Goal: Navigation & Orientation: Find specific page/section

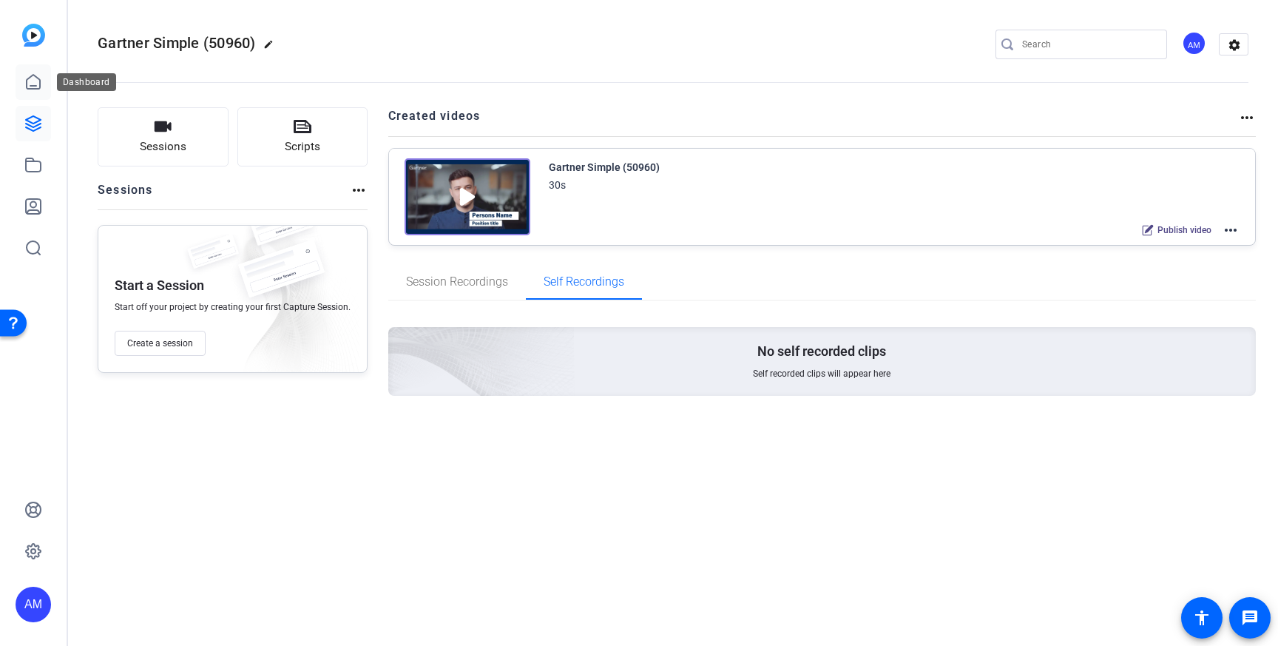
click at [28, 84] on icon at bounding box center [33, 82] width 18 height 18
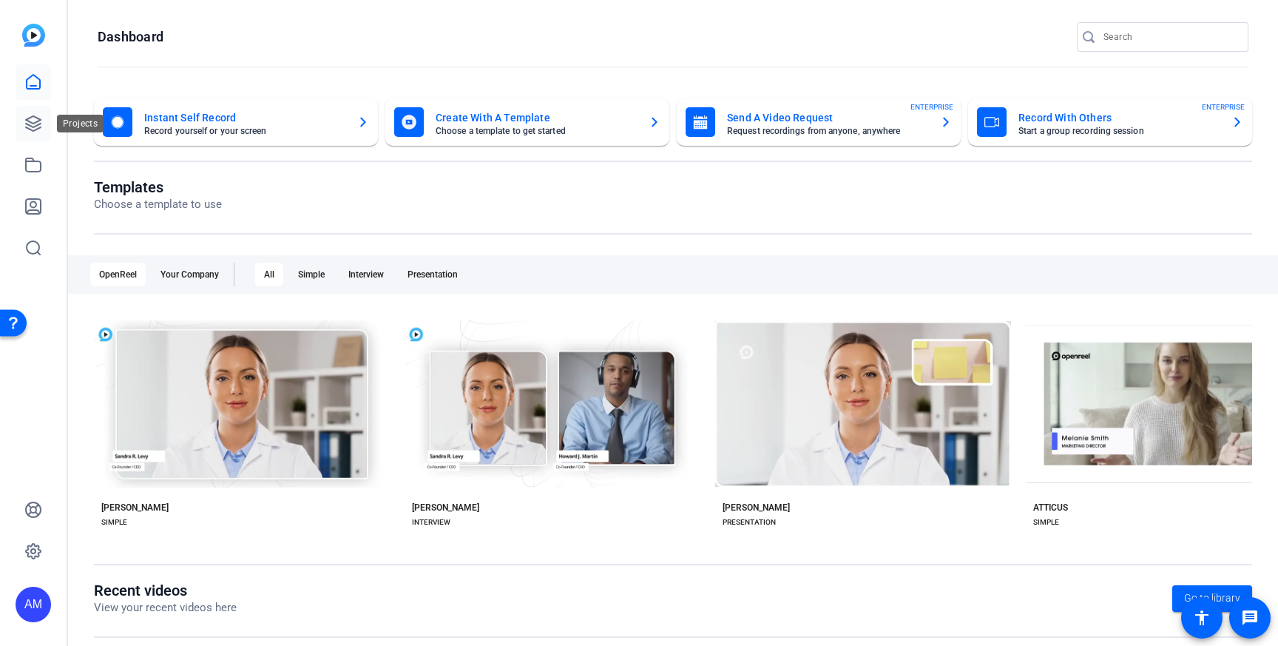
click at [27, 129] on icon at bounding box center [33, 124] width 18 height 18
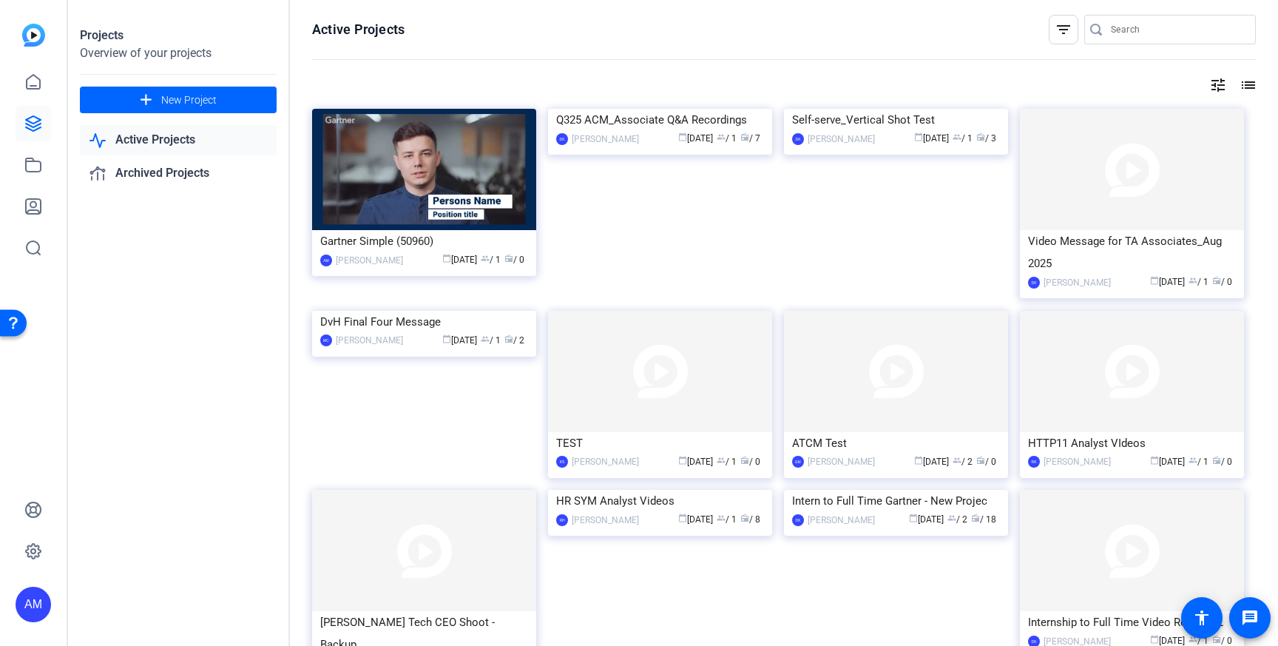
click at [33, 33] on img at bounding box center [33, 35] width 23 height 23
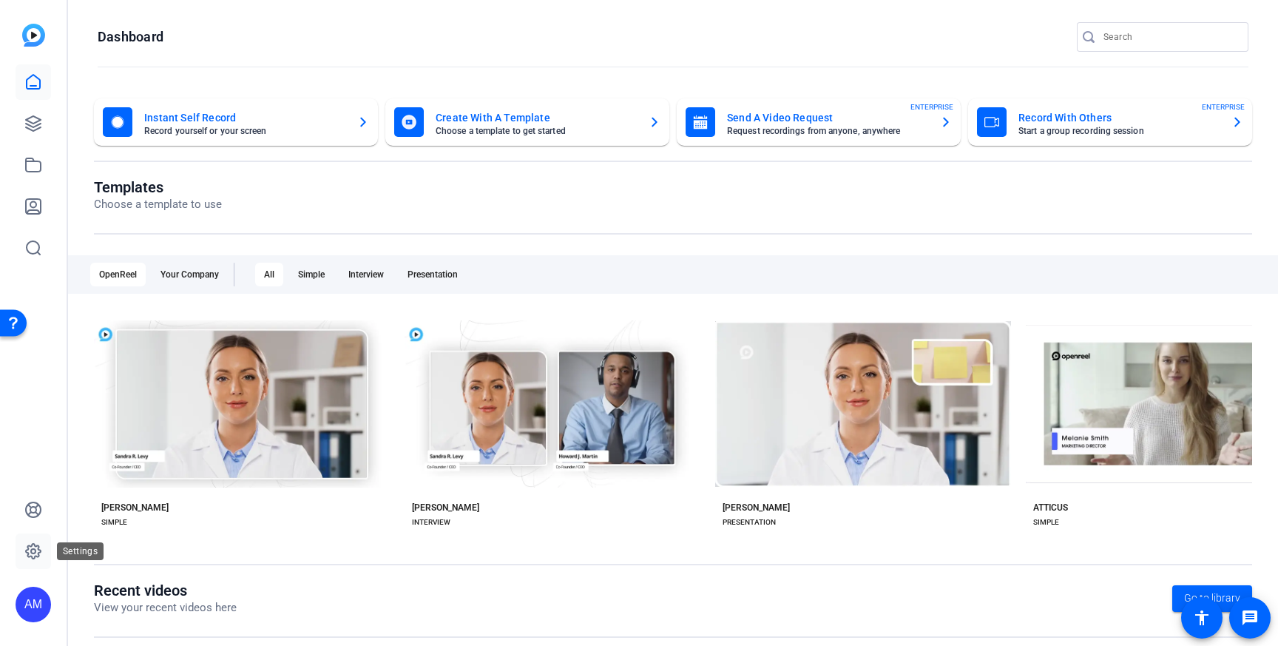
click at [42, 551] on link at bounding box center [34, 551] width 36 height 36
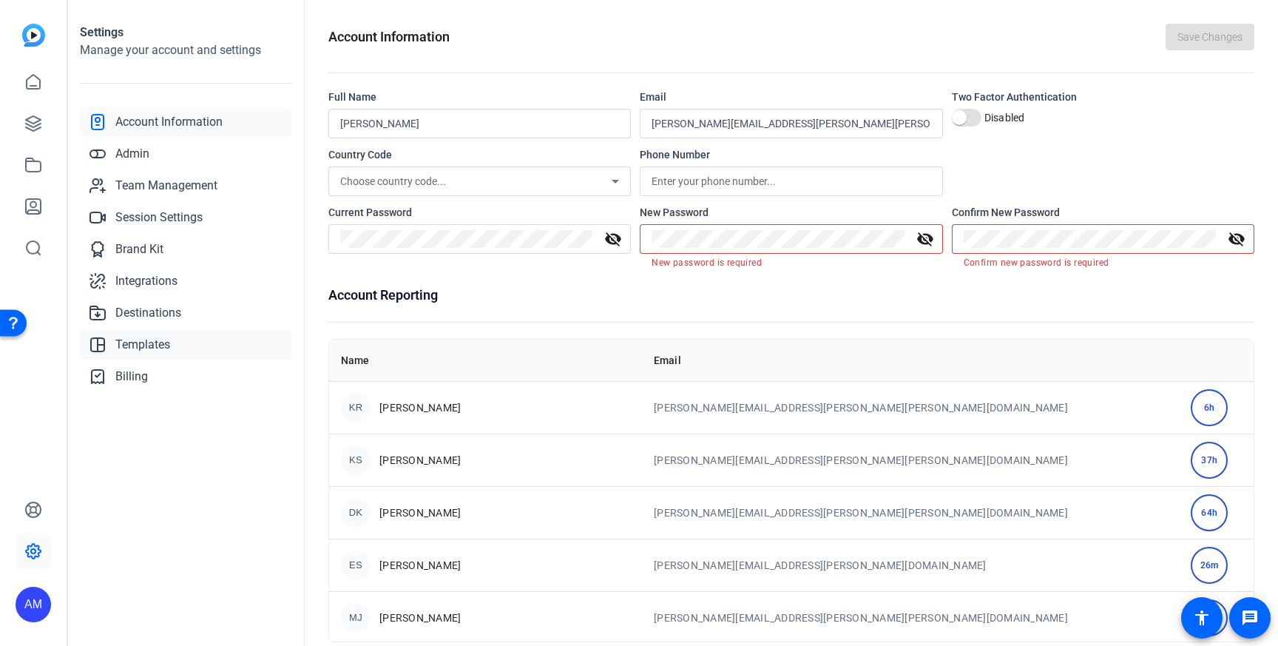
click at [144, 345] on span "Templates" at bounding box center [142, 345] width 55 height 18
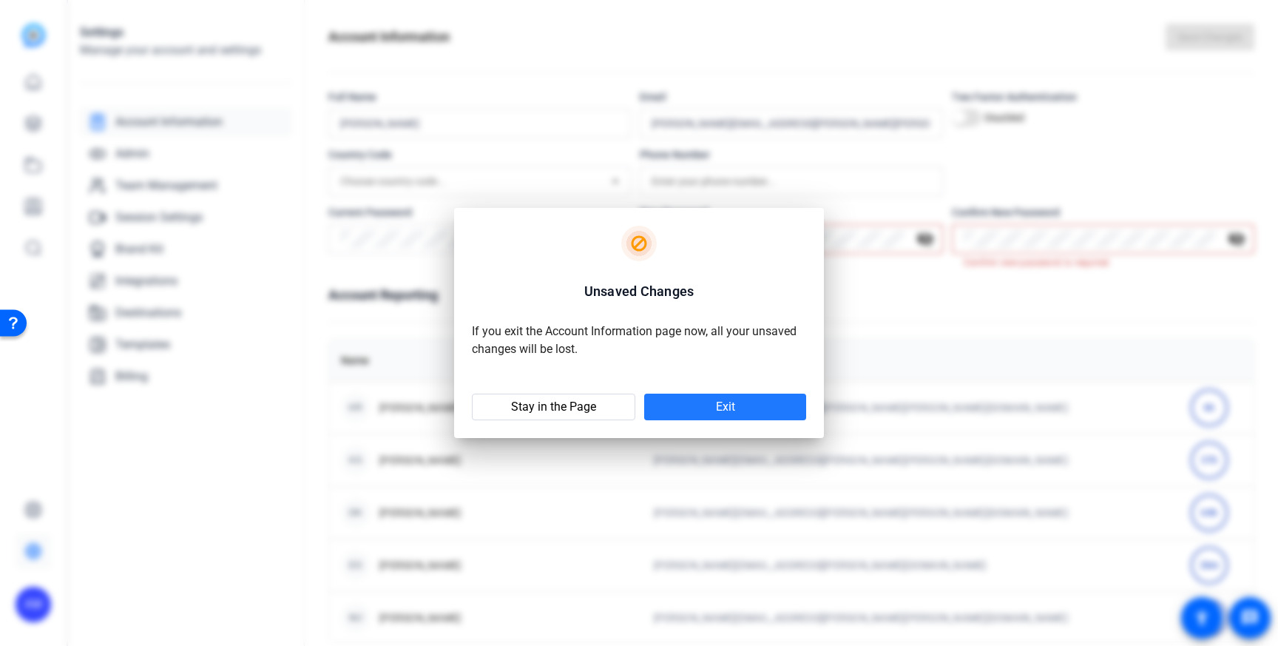
click at [687, 408] on span at bounding box center [725, 407] width 162 height 36
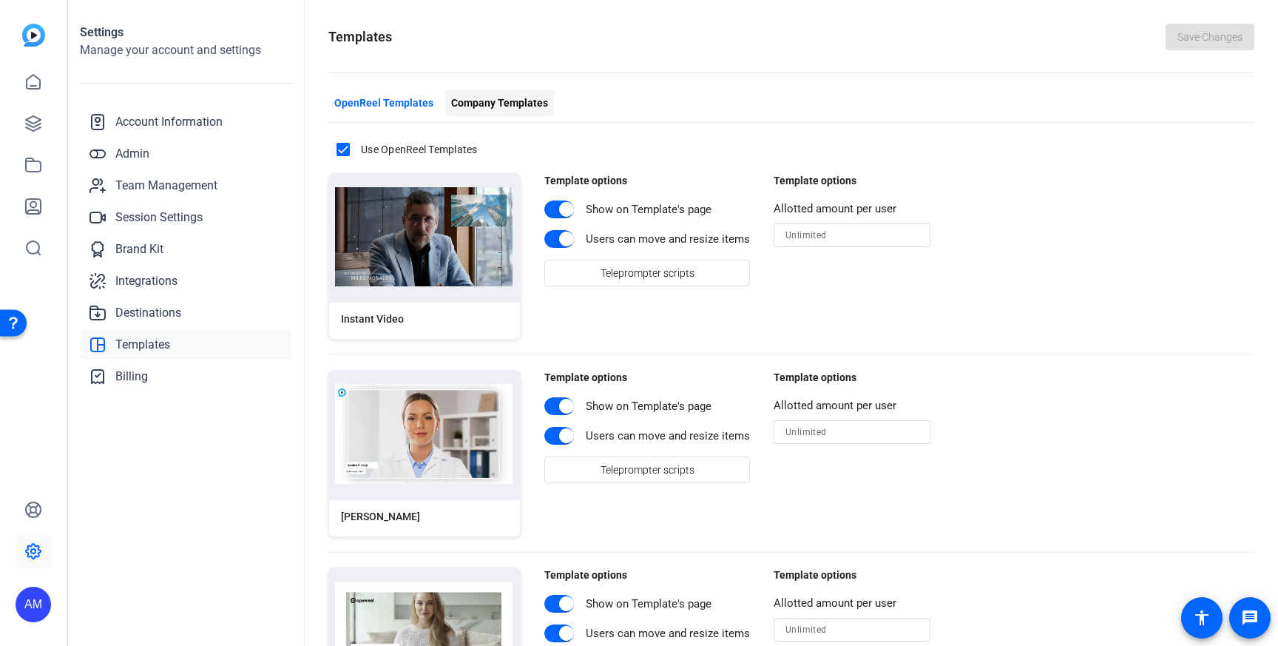
click at [476, 107] on span "Company Templates" at bounding box center [499, 103] width 97 height 16
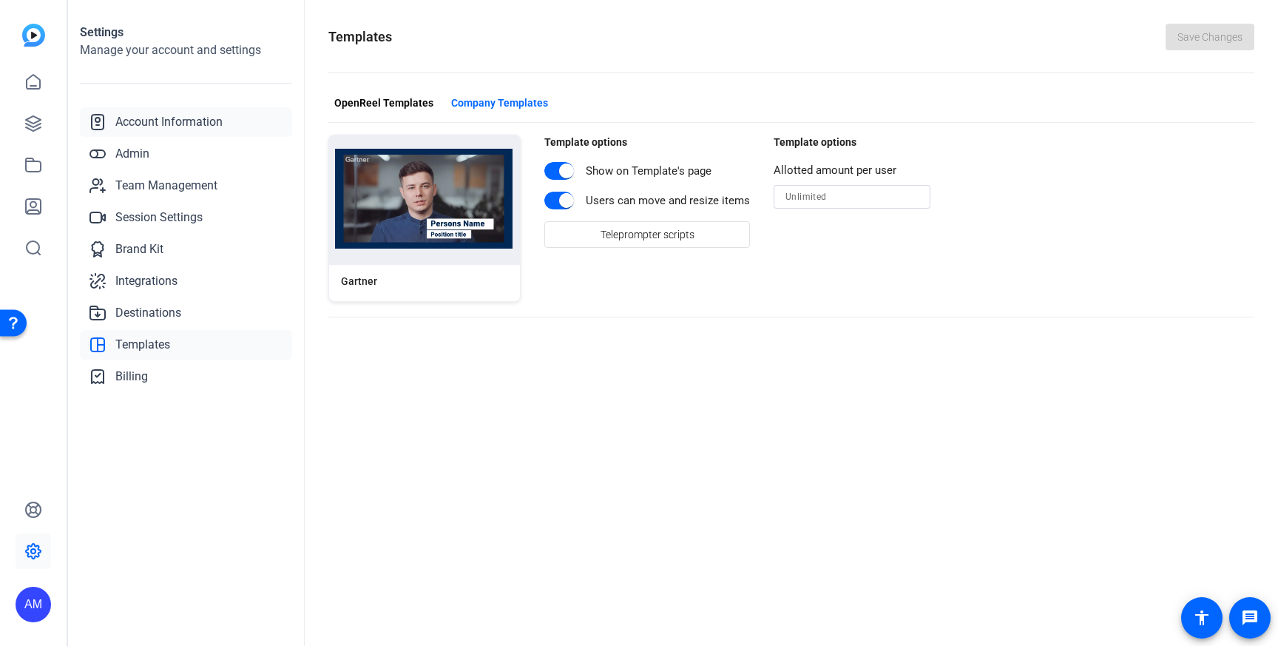
click at [184, 111] on link "Account Information" at bounding box center [186, 122] width 212 height 30
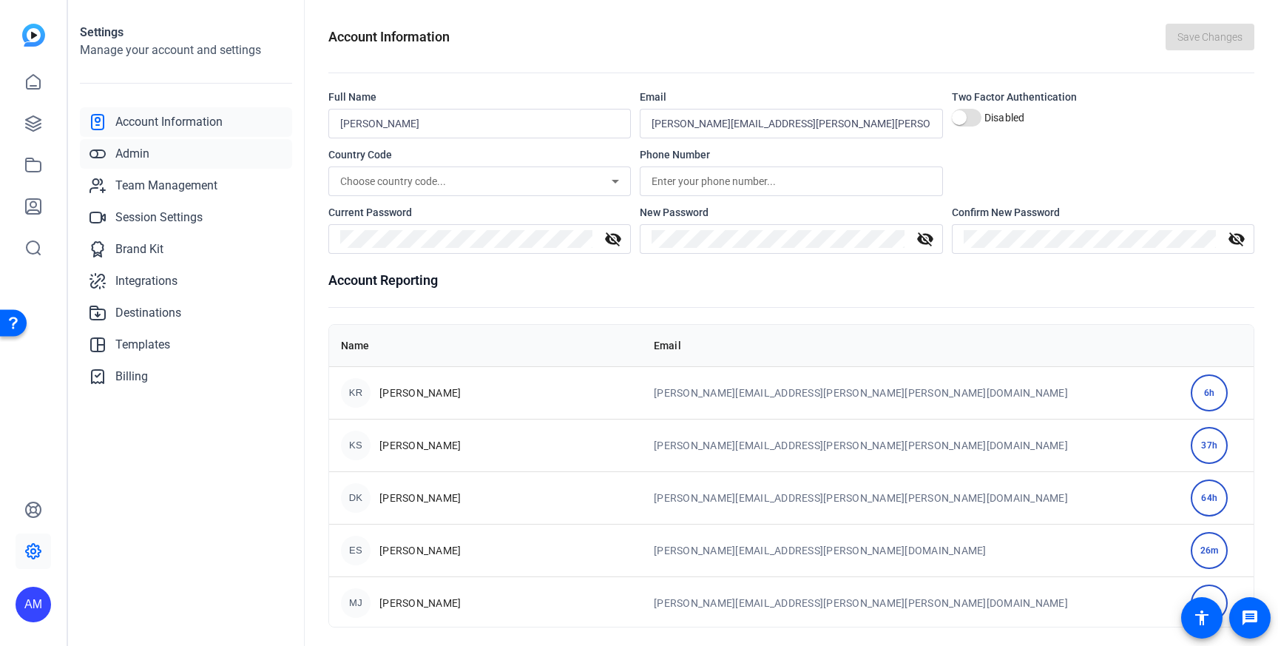
click at [142, 168] on link "Admin" at bounding box center [186, 154] width 212 height 30
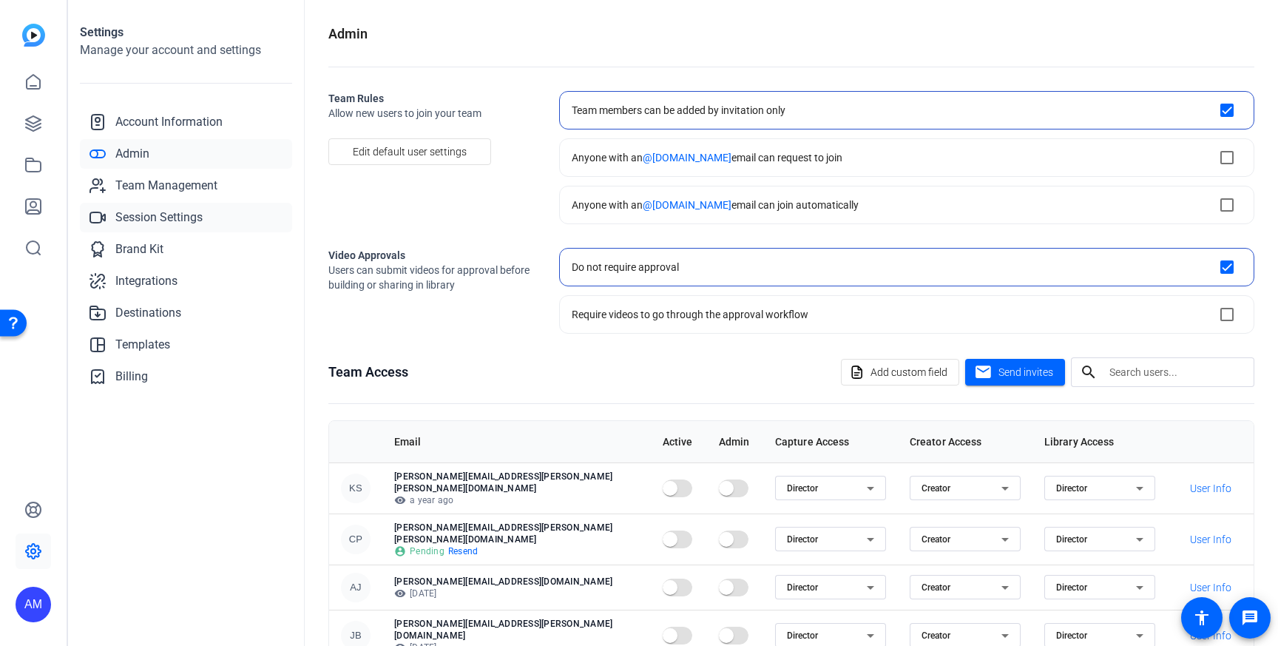
click at [156, 220] on span "Session Settings" at bounding box center [158, 218] width 87 height 18
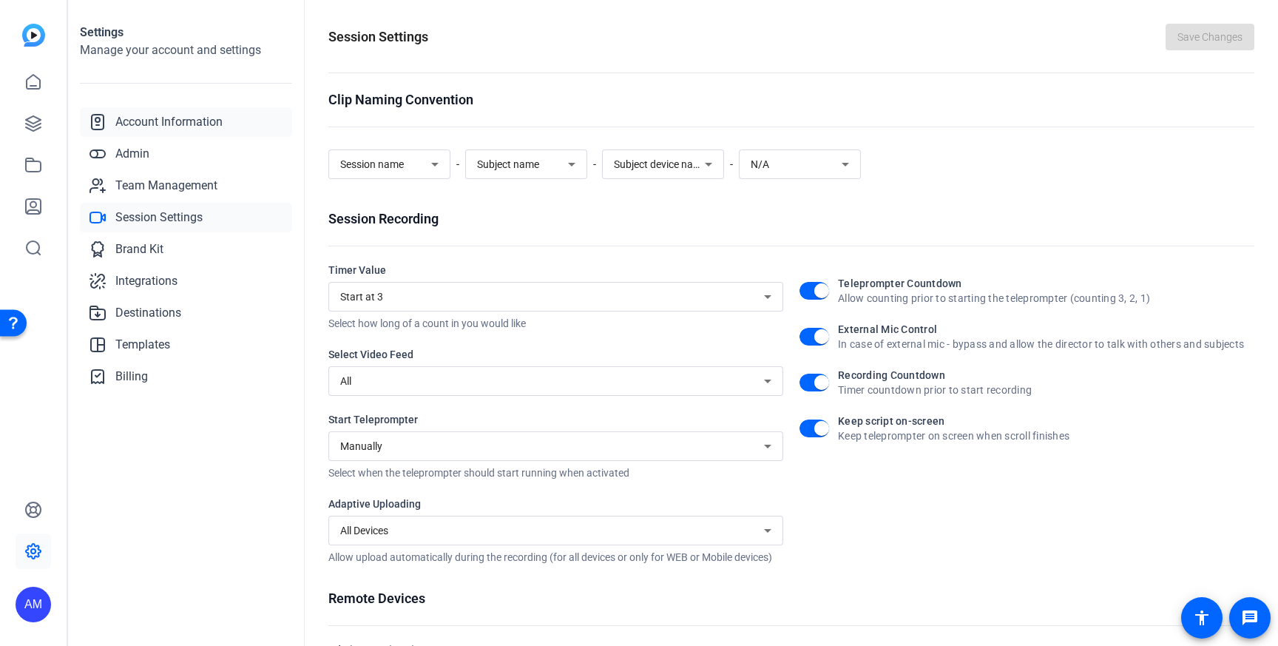
click at [164, 124] on span "Account Information" at bounding box center [168, 122] width 107 height 18
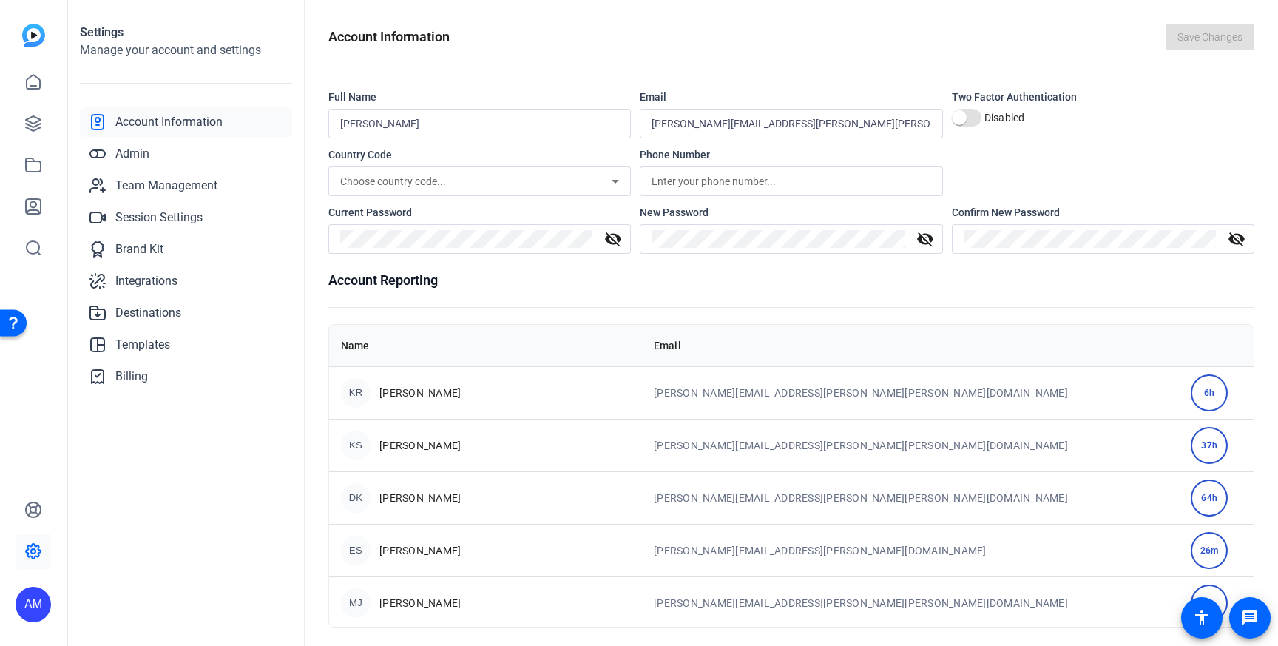
click at [38, 36] on img at bounding box center [33, 35] width 23 height 23
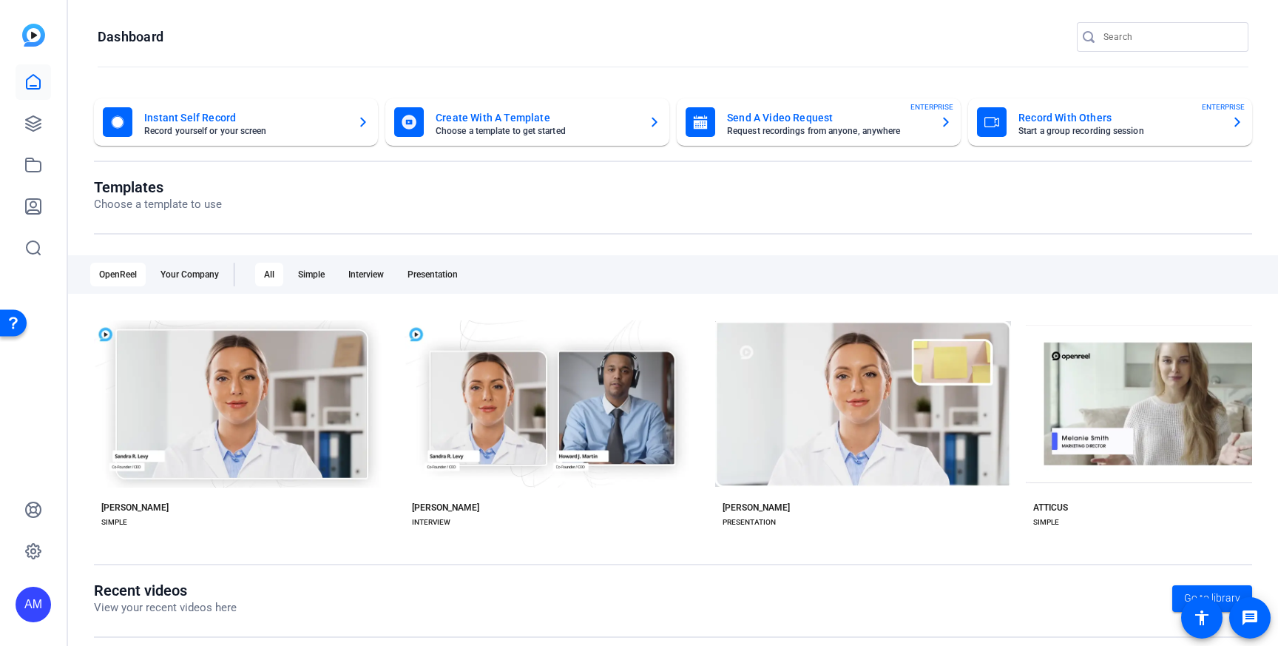
click at [27, 599] on div "AM" at bounding box center [34, 605] width 36 height 36
click at [132, 587] on div "AM [PERSON_NAME] [PERSON_NAME], Inc. logout" at bounding box center [110, 591] width 189 height 53
click at [33, 549] on icon at bounding box center [33, 551] width 4 height 4
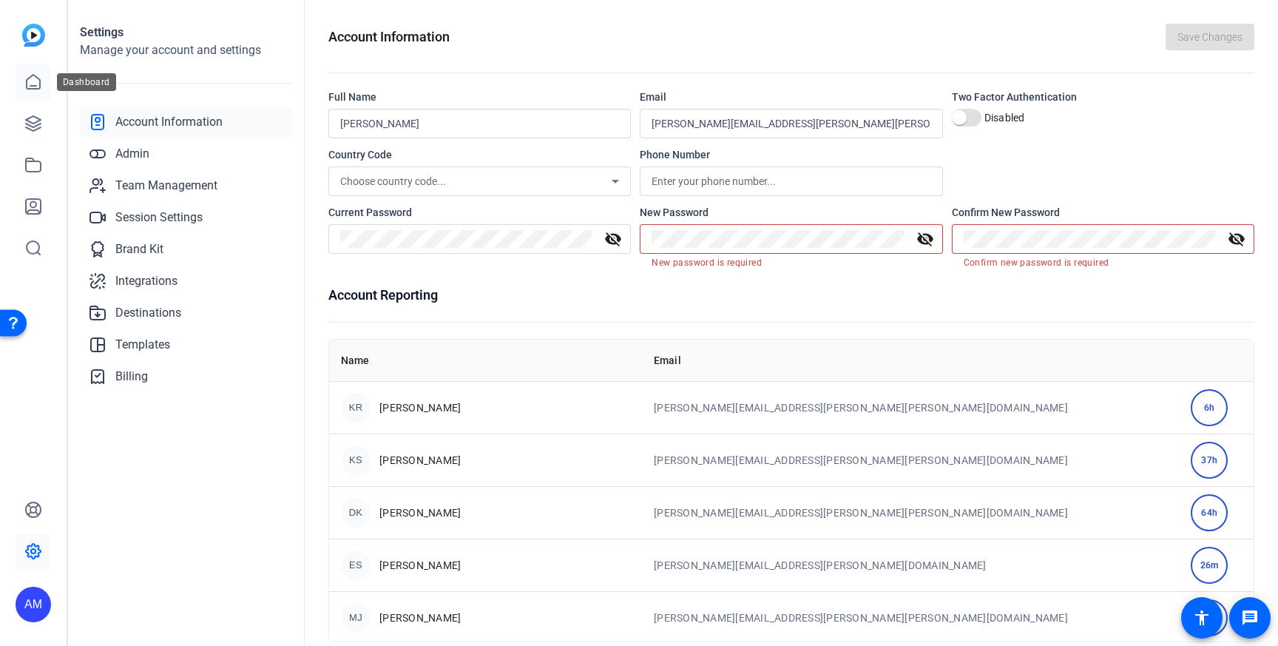
click at [29, 88] on icon at bounding box center [33, 82] width 13 height 14
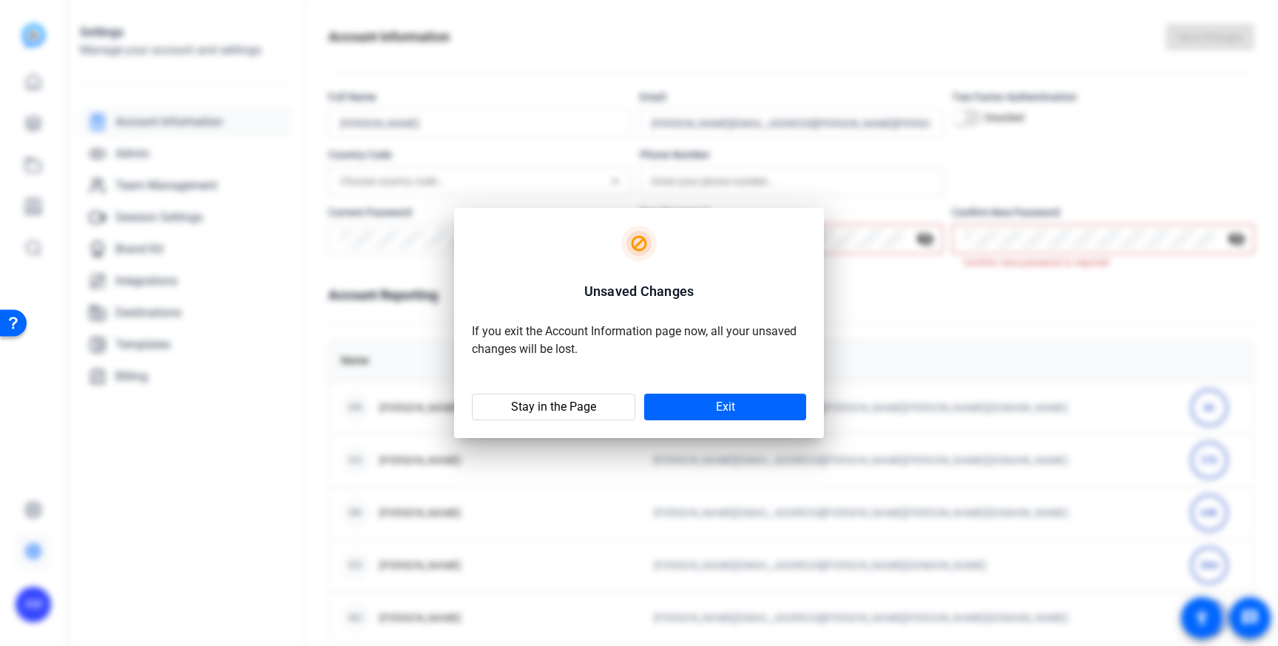
click at [730, 388] on openreel-alert "Unsaved Changes If you exit the Account Information page now, all your unsaved …" at bounding box center [639, 323] width 370 height 231
click at [730, 397] on span at bounding box center [725, 407] width 162 height 36
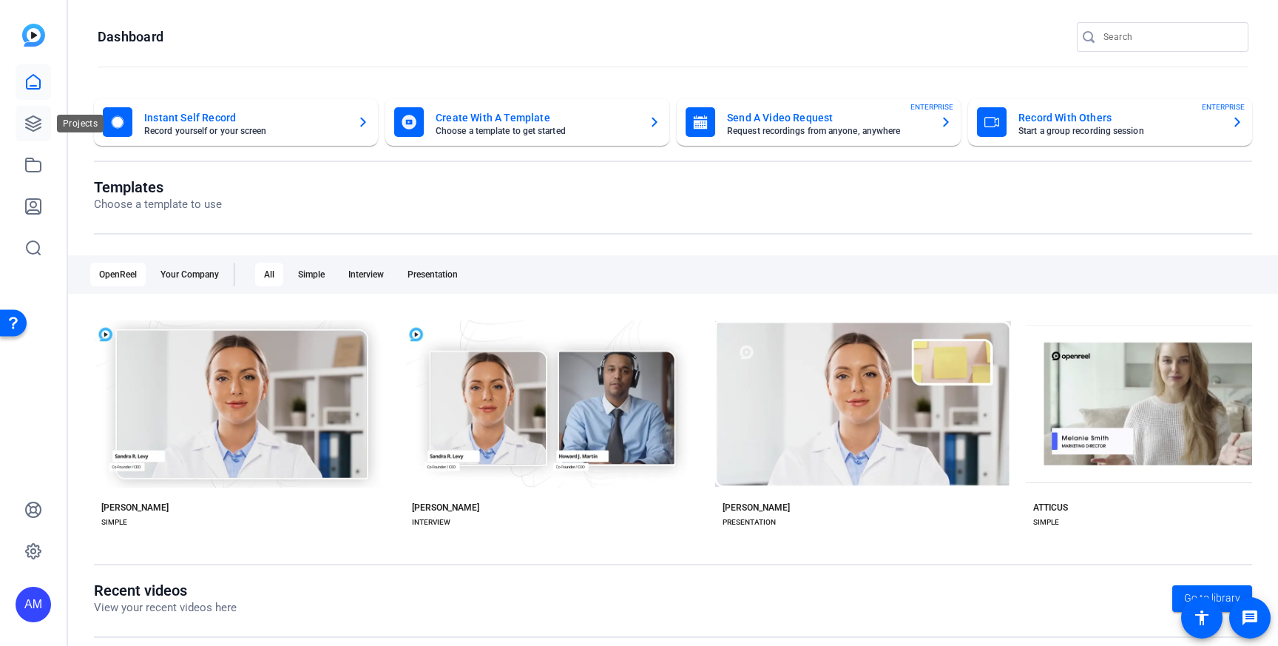
click at [33, 127] on icon at bounding box center [33, 123] width 15 height 15
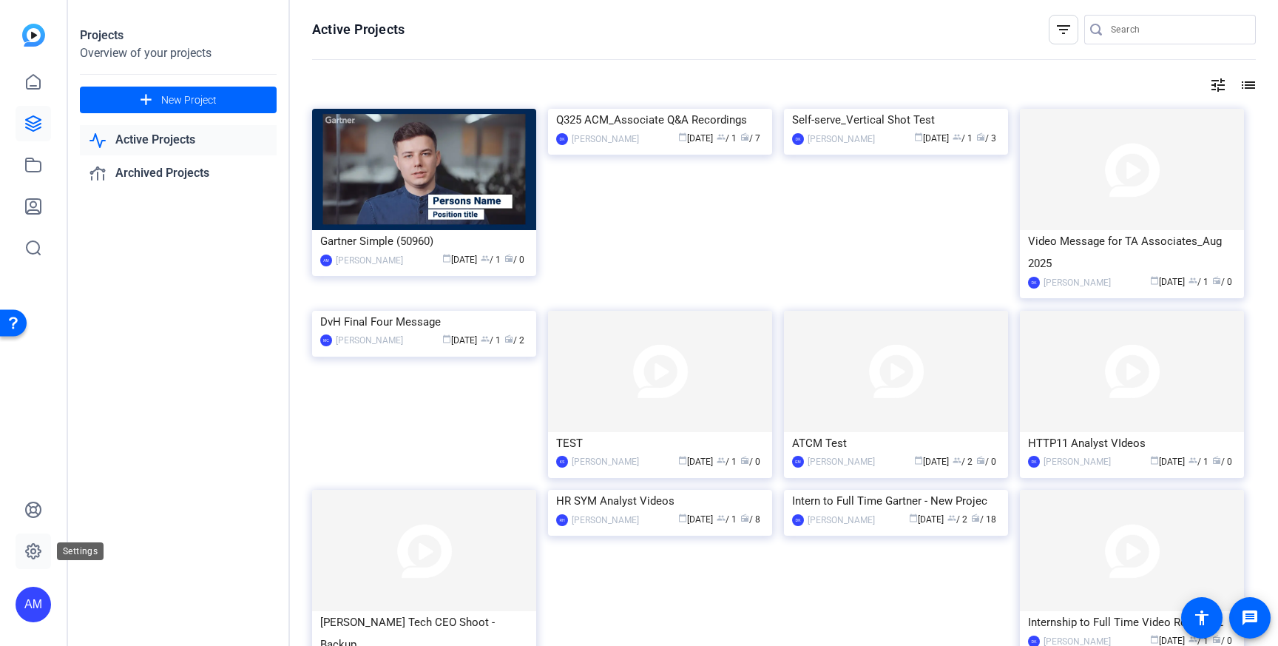
click at [36, 555] on icon at bounding box center [33, 551] width 18 height 18
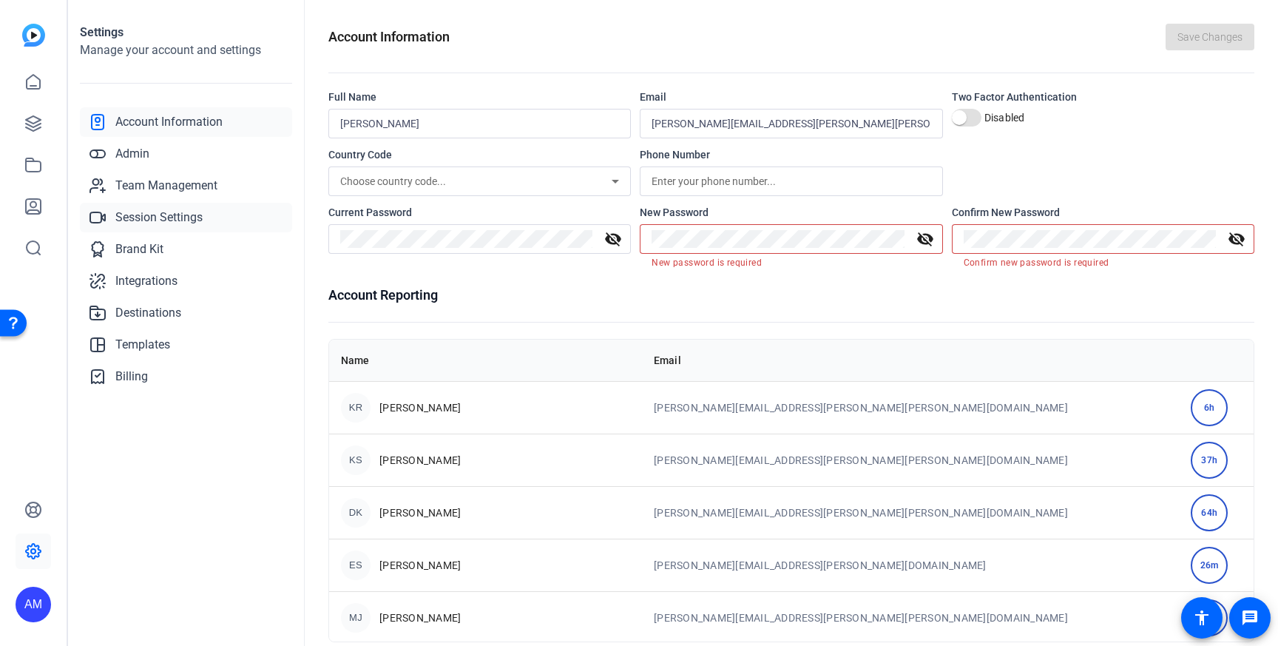
click at [161, 227] on link "Session Settings" at bounding box center [186, 218] width 212 height 30
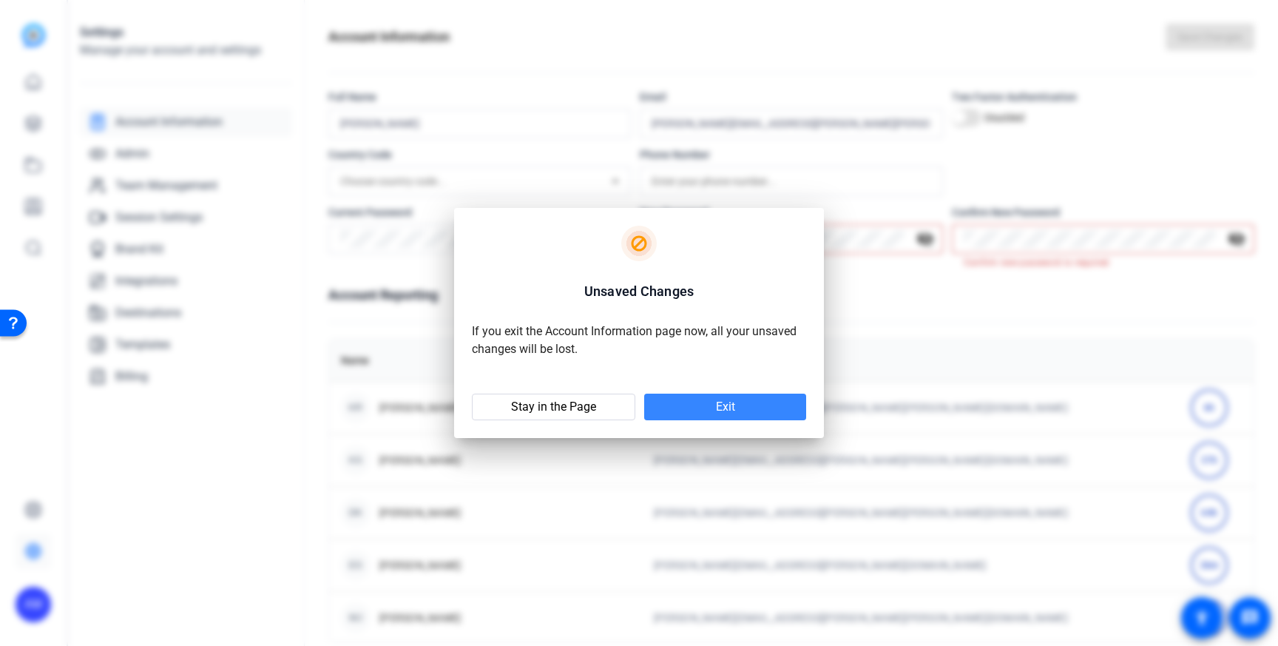
click at [687, 408] on span at bounding box center [725, 407] width 162 height 36
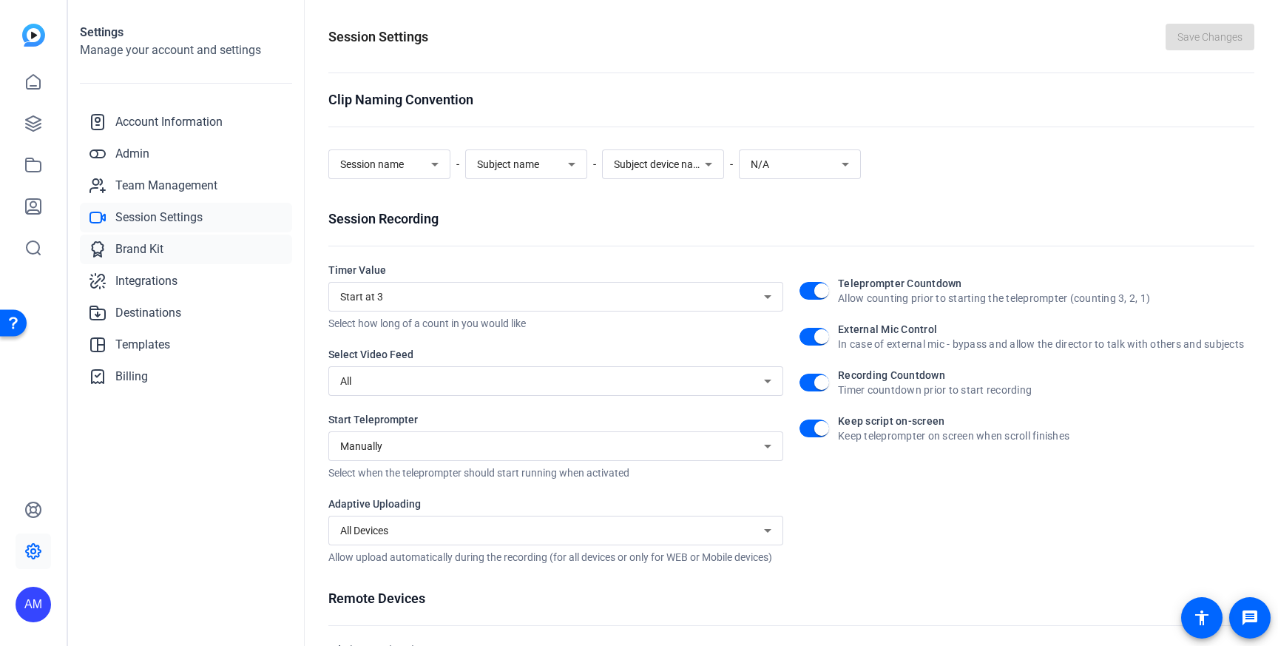
click at [144, 252] on span "Brand Kit" at bounding box center [139, 249] width 48 height 18
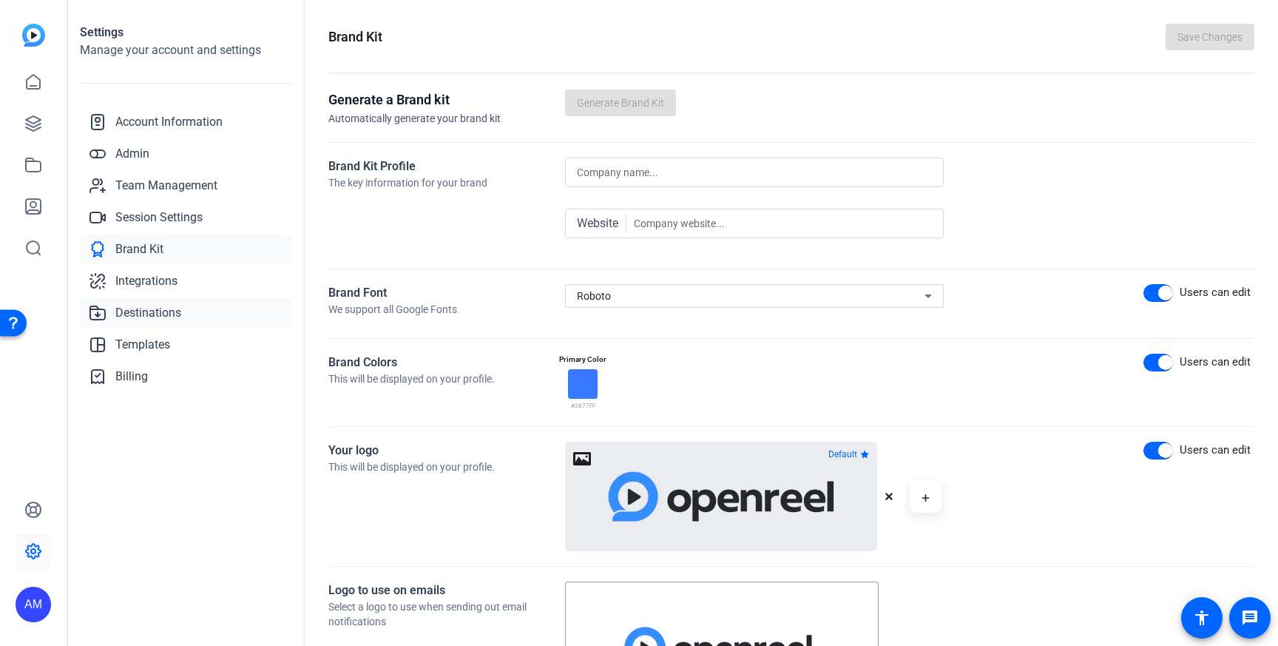
click at [152, 314] on span "Destinations" at bounding box center [148, 313] width 66 height 18
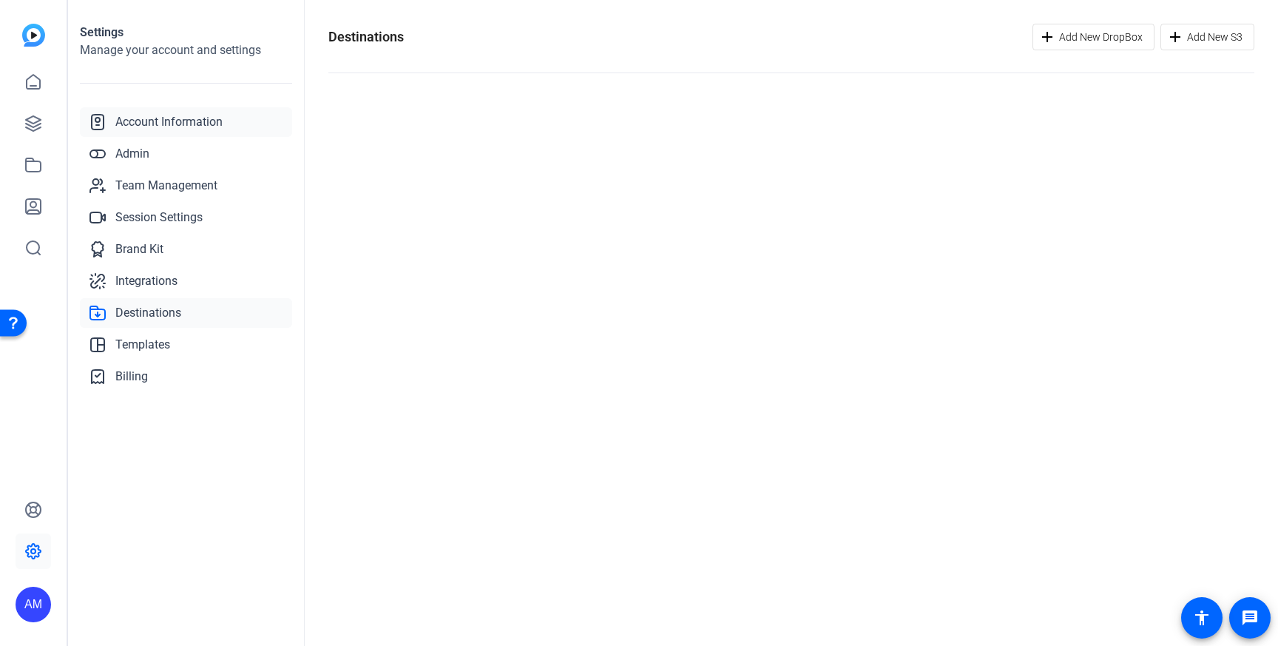
click at [146, 119] on span "Account Information" at bounding box center [168, 122] width 107 height 18
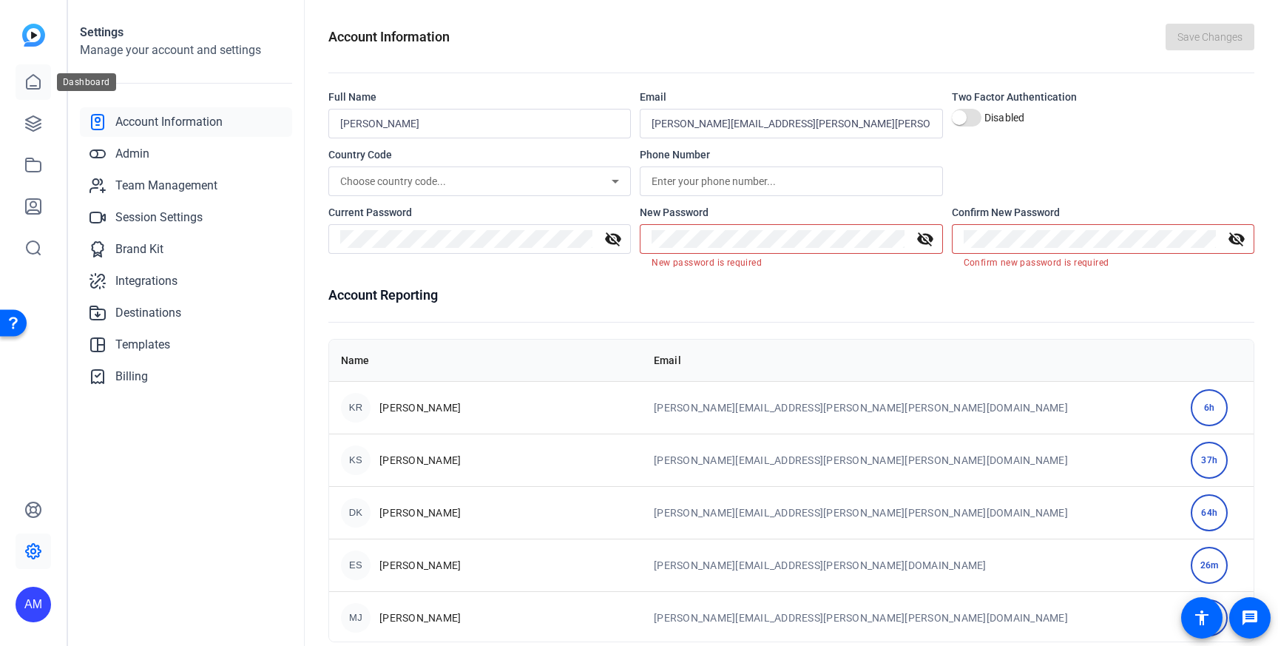
click at [36, 90] on icon at bounding box center [33, 82] width 18 height 18
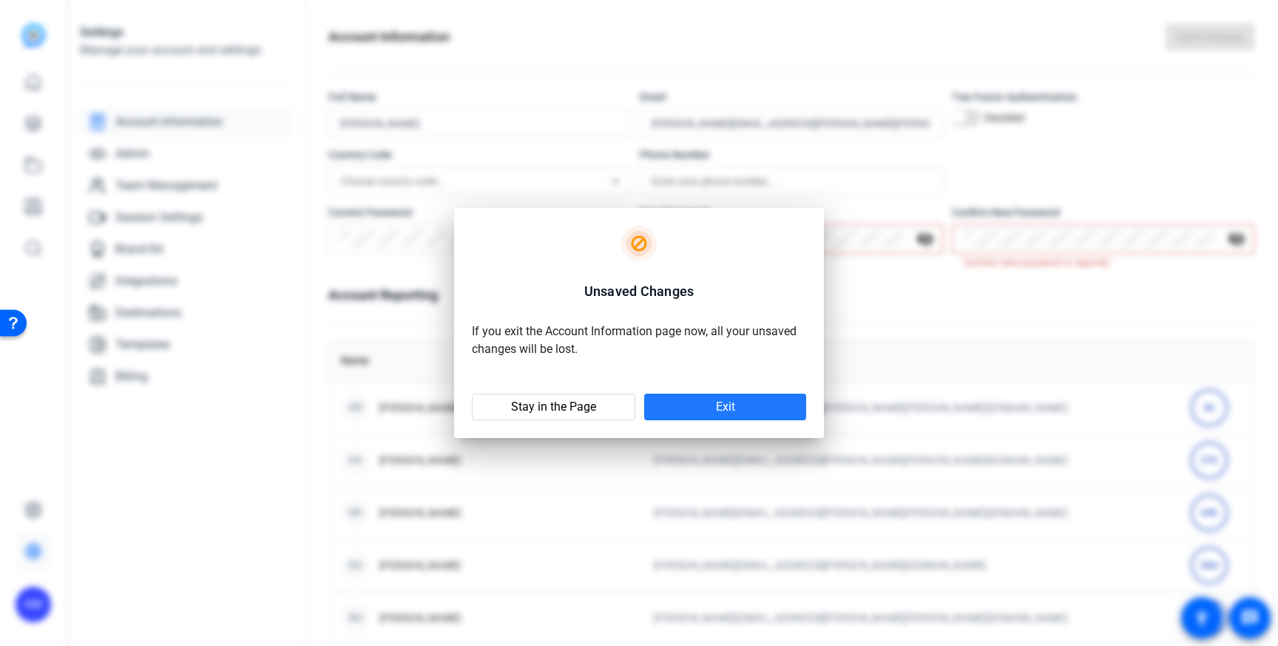
click at [678, 400] on span at bounding box center [725, 407] width 162 height 36
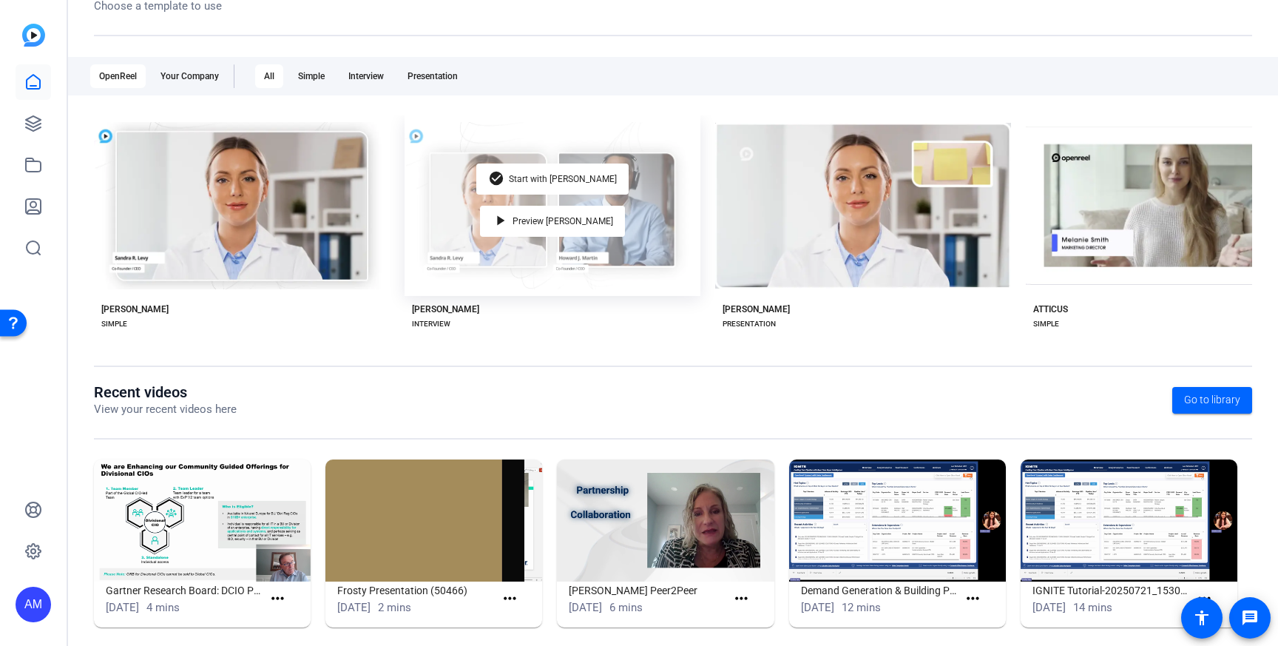
scroll to position [213, 0]
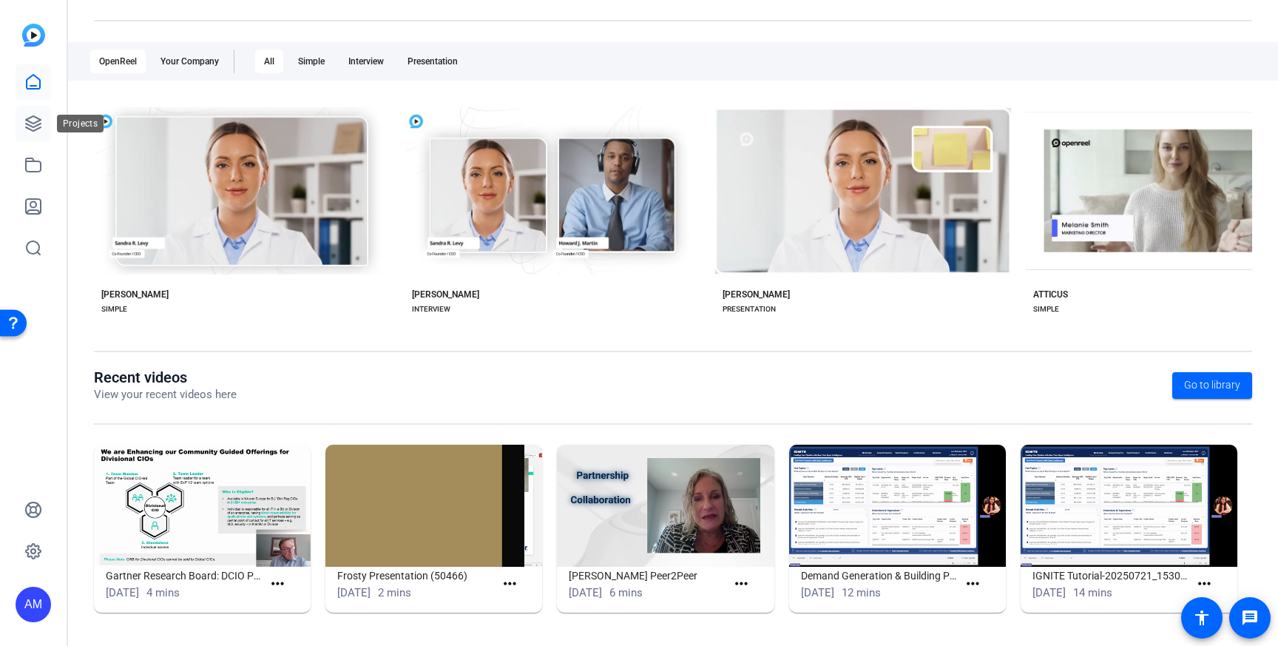
click at [28, 132] on icon at bounding box center [33, 124] width 18 height 18
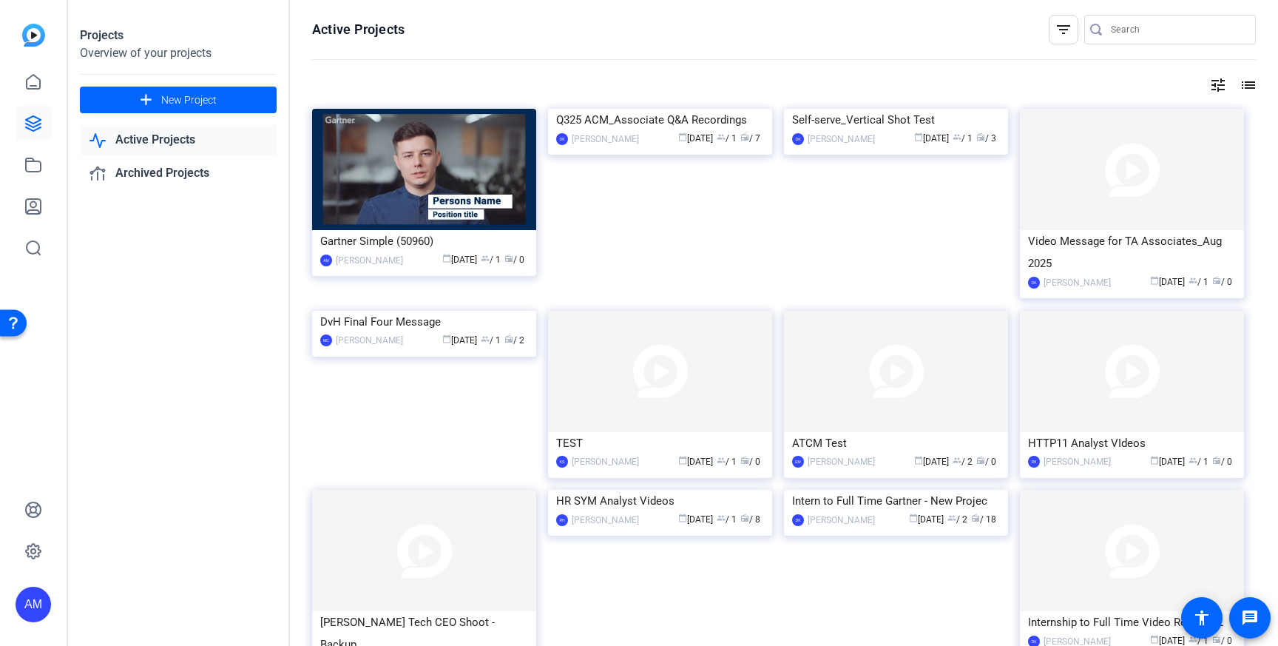
click at [54, 84] on div "AM" at bounding box center [33, 323] width 67 height 646
click at [35, 559] on icon at bounding box center [33, 551] width 18 height 18
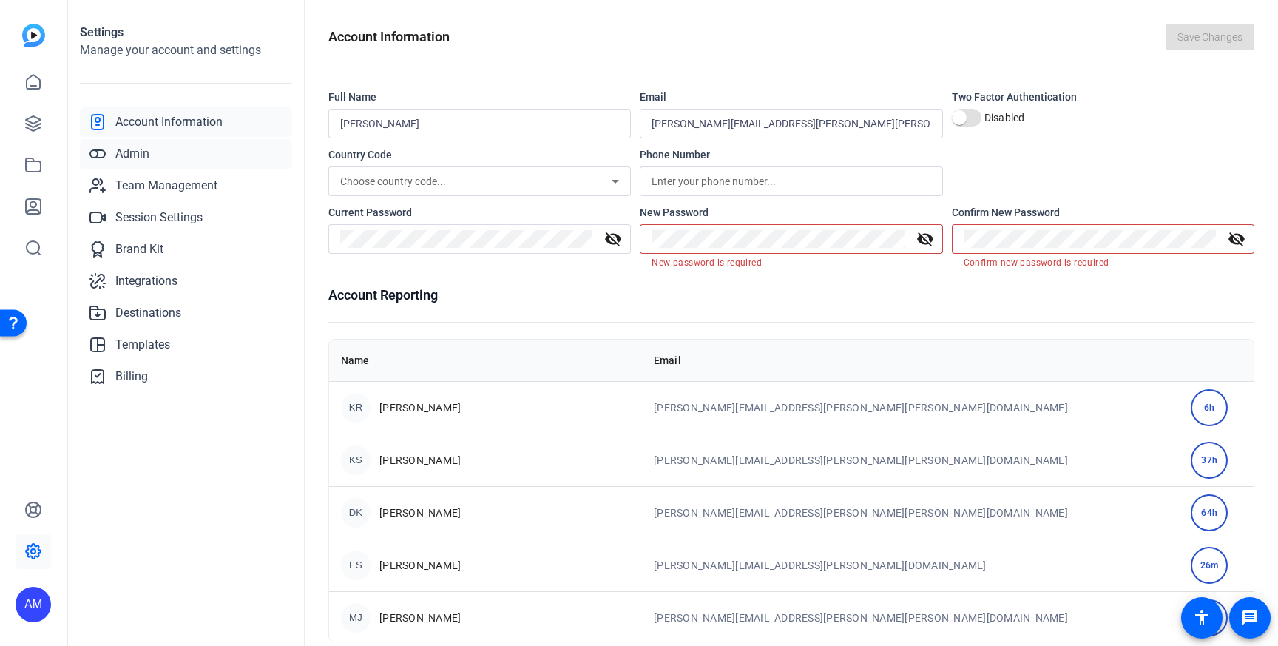
click at [201, 161] on link "Admin" at bounding box center [186, 154] width 212 height 30
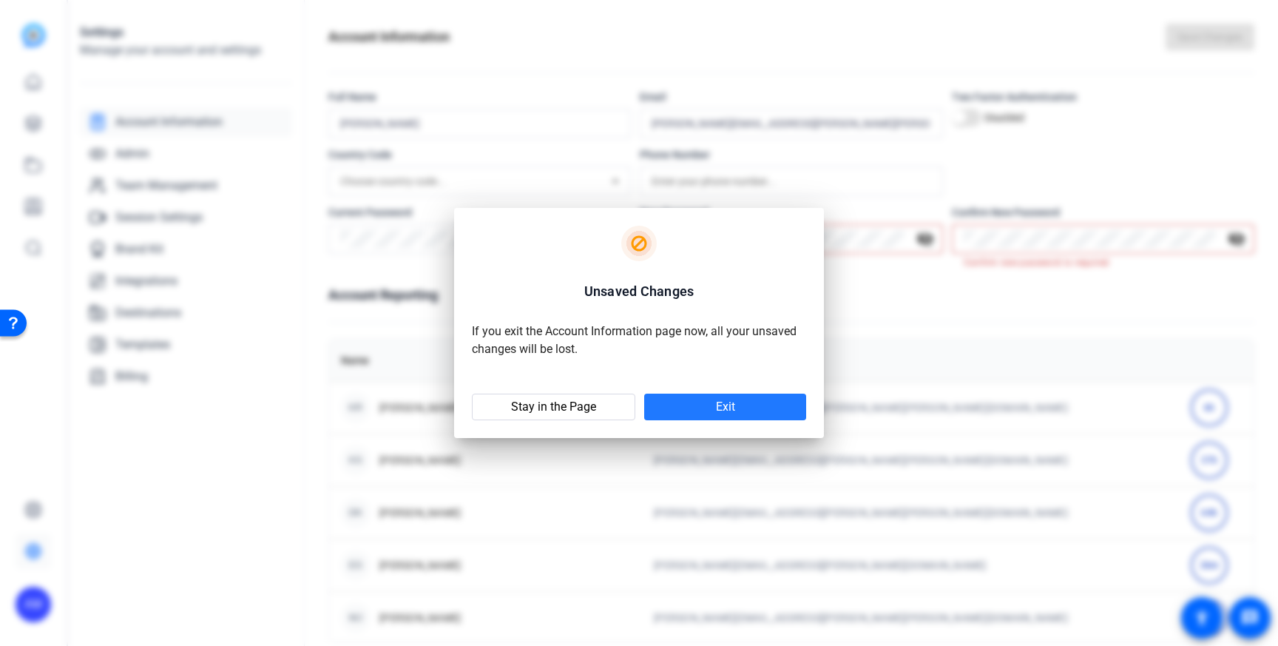
click at [691, 406] on span at bounding box center [725, 407] width 162 height 36
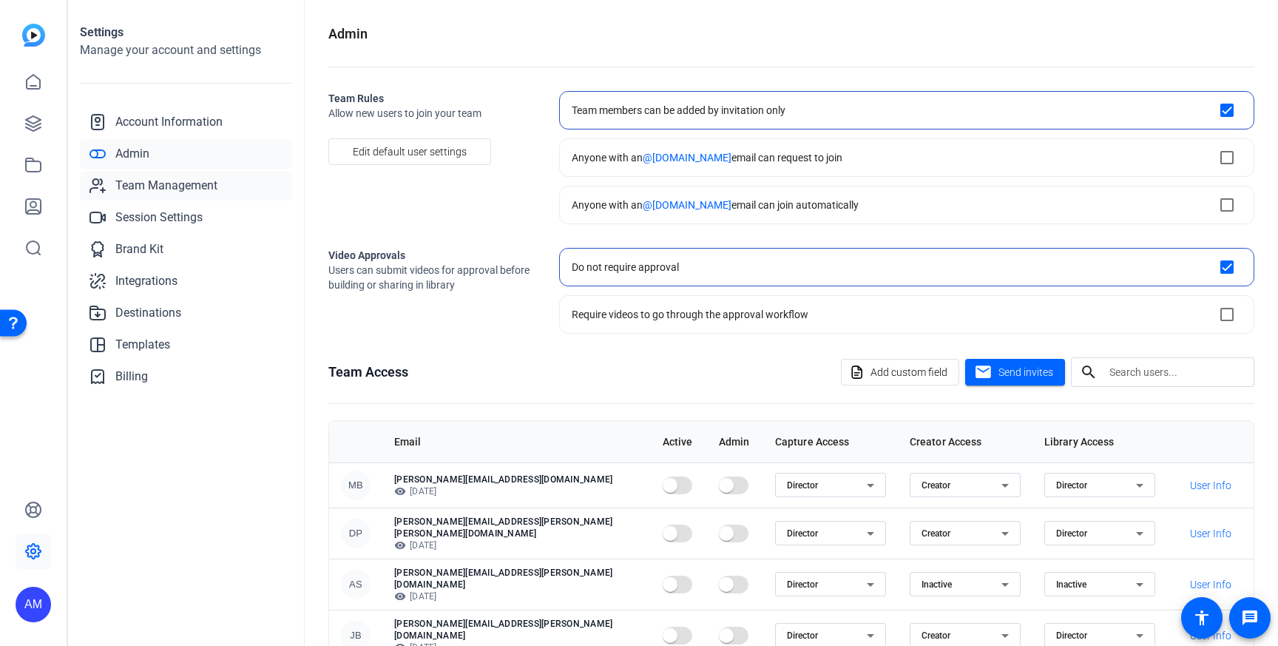
click at [195, 186] on span "Team Management" at bounding box center [166, 186] width 102 height 18
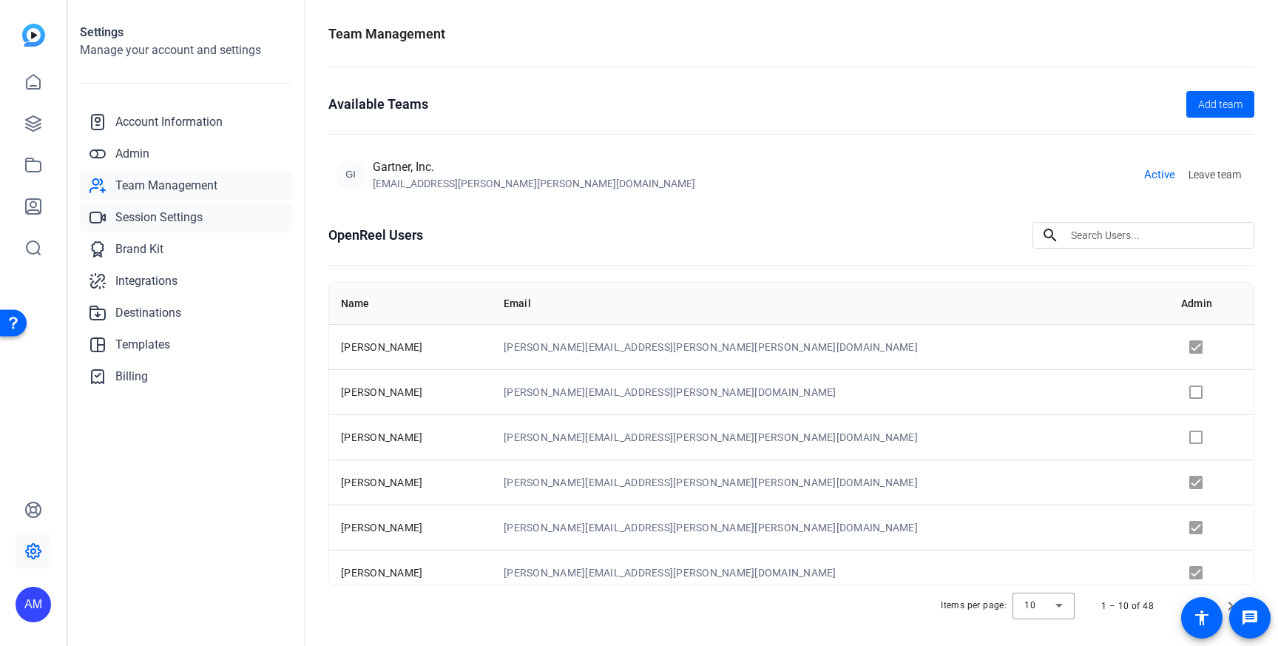
click at [172, 211] on span "Session Settings" at bounding box center [158, 218] width 87 height 18
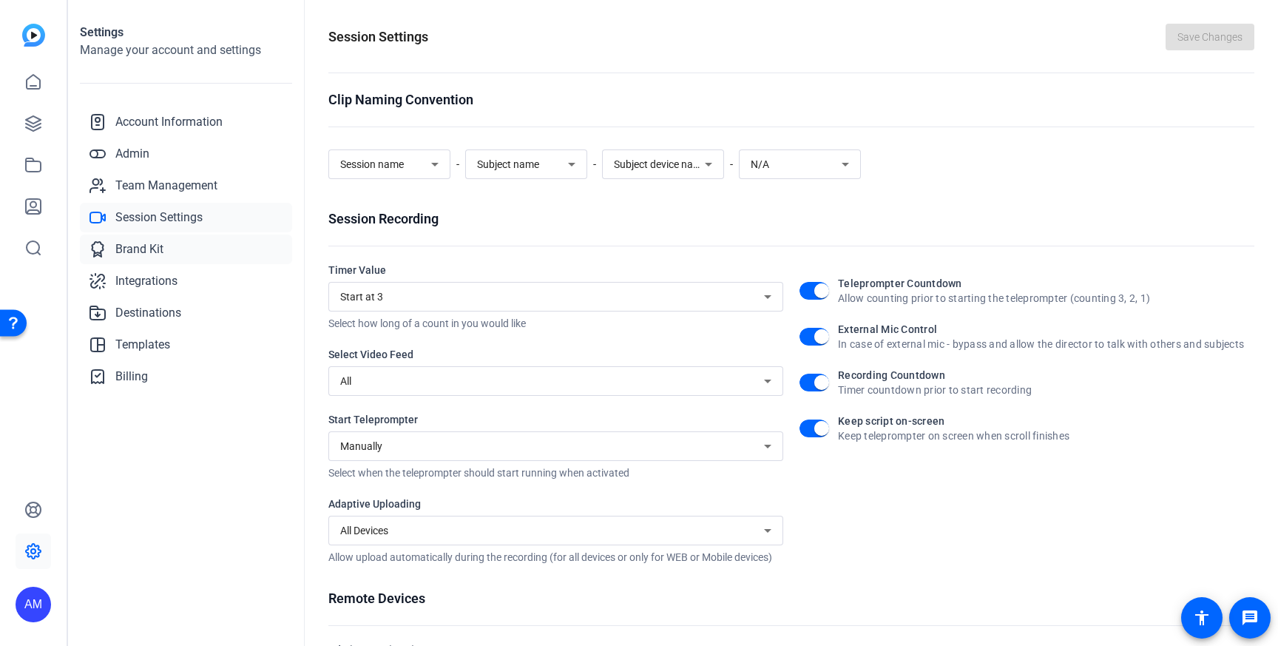
click at [156, 246] on span "Brand Kit" at bounding box center [139, 249] width 48 height 18
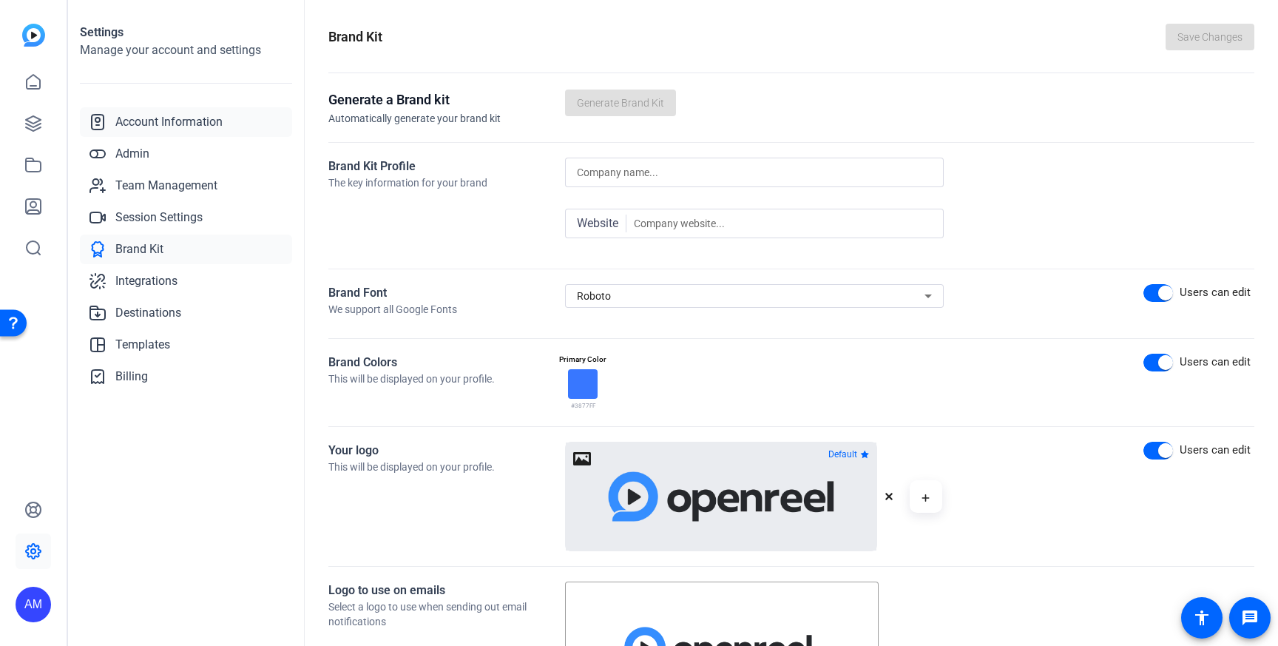
click at [182, 109] on link "Account Information" at bounding box center [186, 122] width 212 height 30
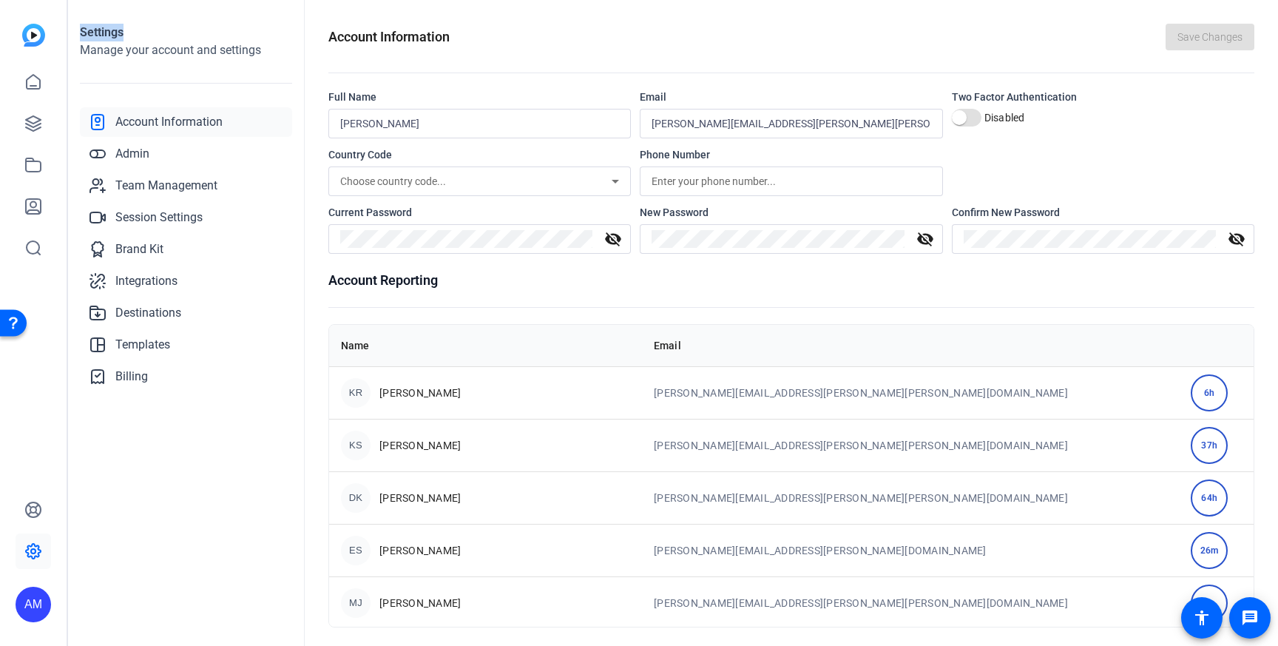
click at [203, 24] on h1 "Settings" at bounding box center [186, 33] width 212 height 18
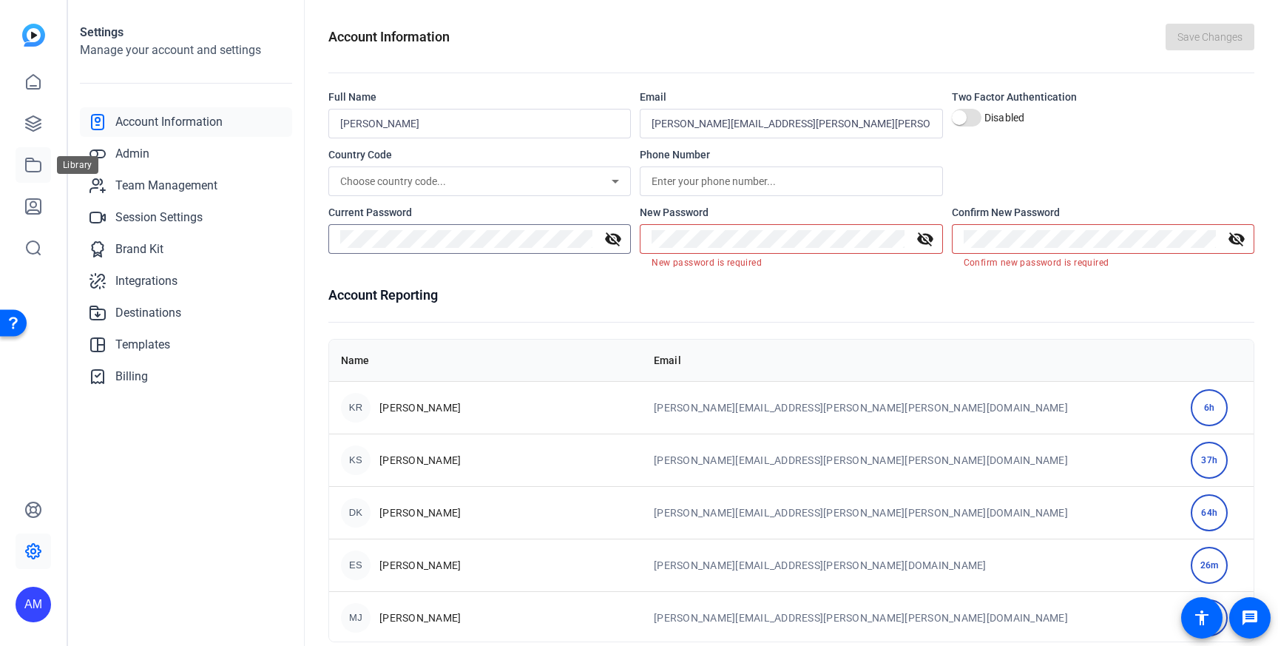
click at [32, 163] on icon at bounding box center [33, 165] width 18 height 18
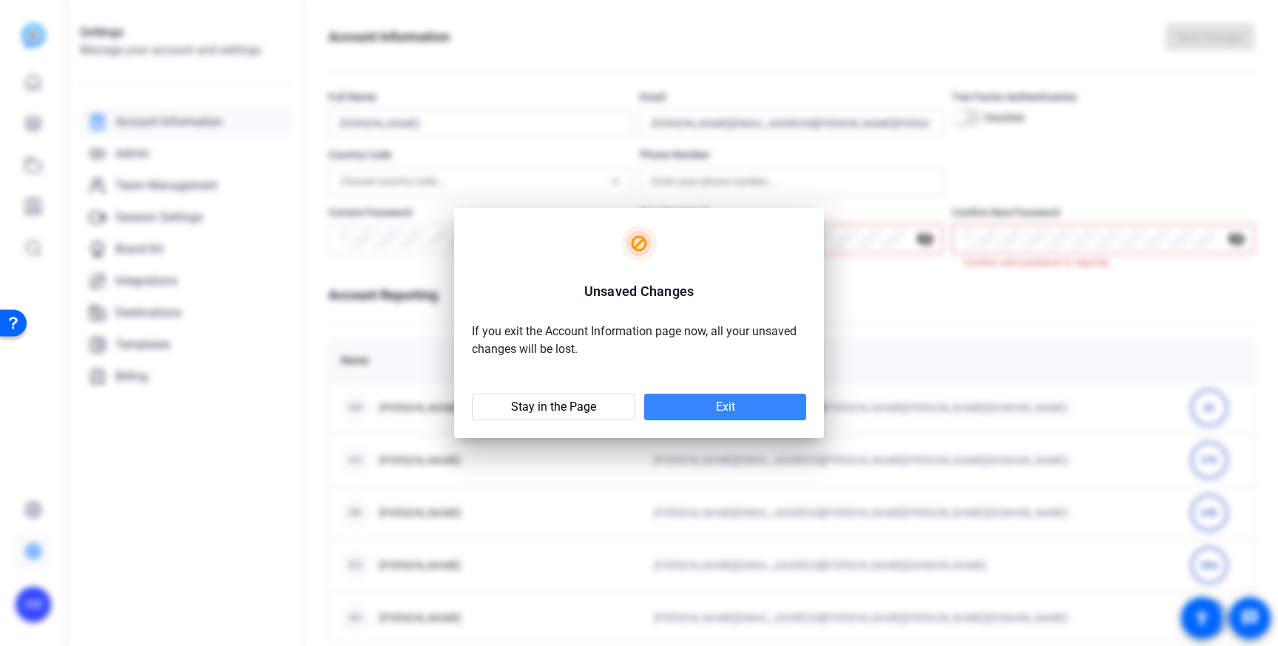
click at [754, 418] on span at bounding box center [725, 407] width 162 height 36
click at [731, 405] on span "Exit" at bounding box center [725, 407] width 19 height 15
click at [726, 405] on span "Exit" at bounding box center [725, 407] width 19 height 15
